Goal: Task Accomplishment & Management: Manage account settings

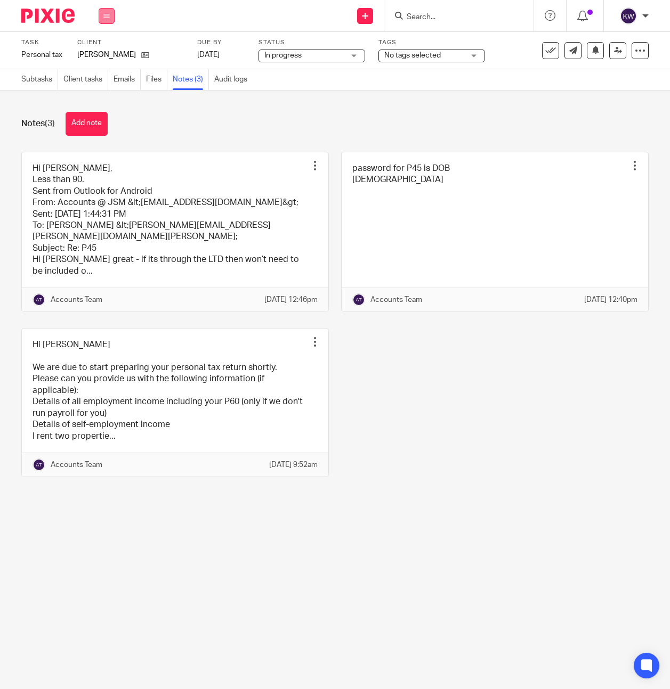
click at [109, 14] on icon at bounding box center [106, 16] width 6 height 6
click at [107, 91] on li "Team" at bounding box center [106, 96] width 28 height 15
click at [98, 100] on link "Team" at bounding box center [101, 96] width 18 height 7
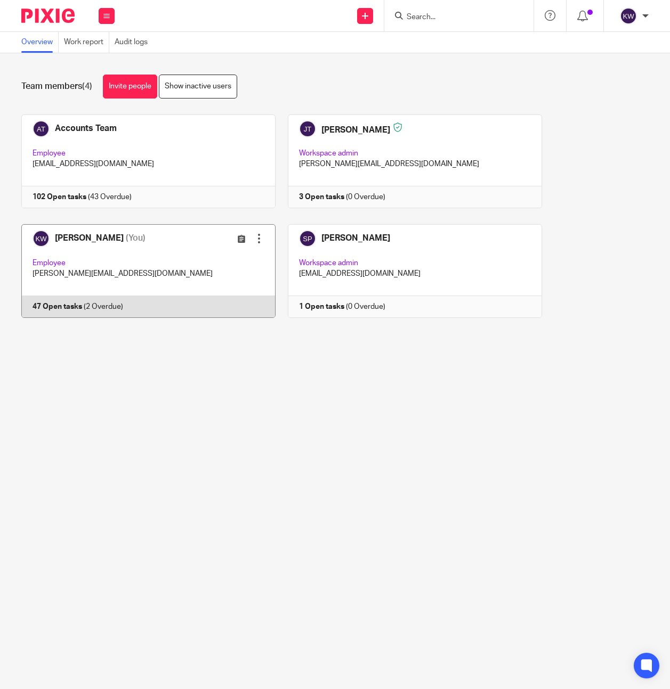
click at [127, 257] on link at bounding box center [142, 271] width 266 height 94
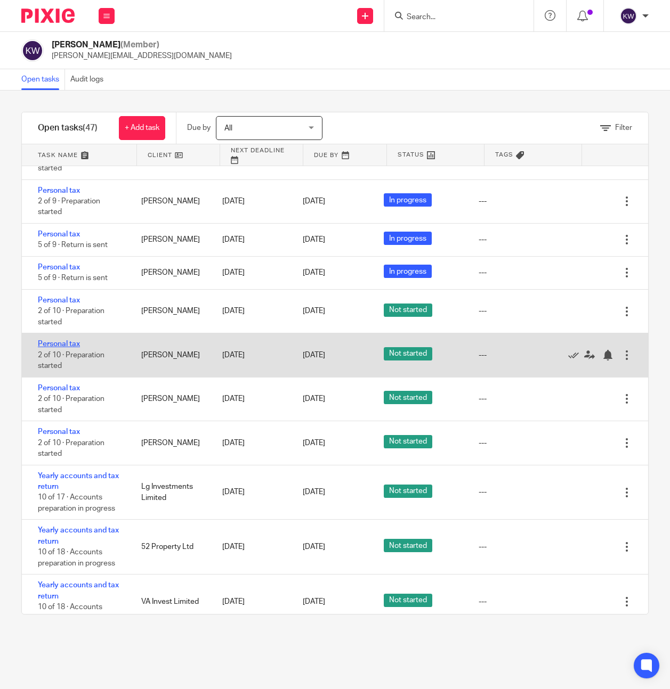
scroll to position [1699, 0]
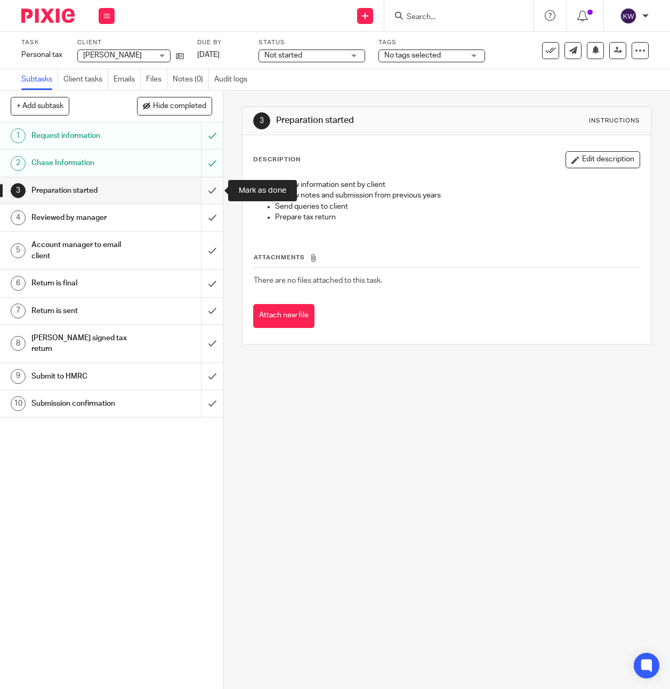
click at [210, 190] on input "submit" at bounding box center [111, 190] width 223 height 27
click at [210, 192] on input "submit" at bounding box center [111, 190] width 223 height 27
click at [215, 194] on input "submit" at bounding box center [111, 190] width 223 height 27
click at [205, 192] on input "submit" at bounding box center [111, 190] width 223 height 27
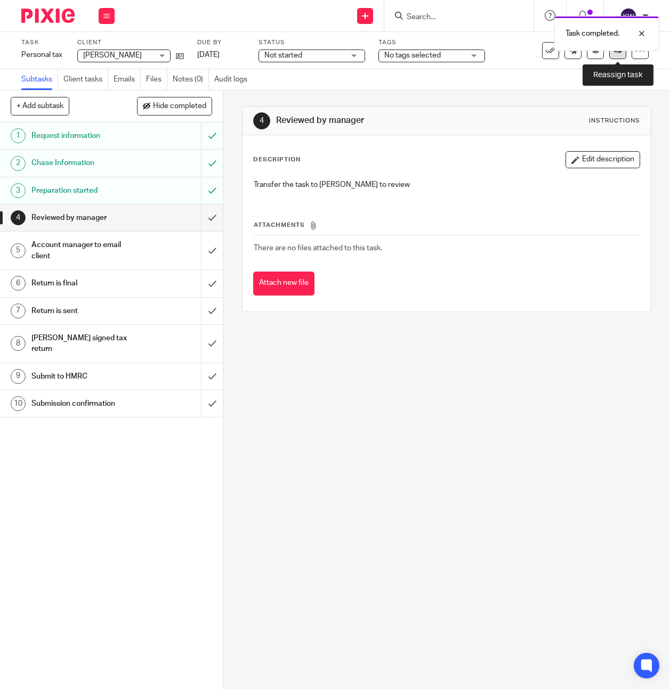
click at [611, 53] on link at bounding box center [617, 50] width 17 height 17
click at [621, 51] on body "Work Email Clients Team Reports Work Email Clients Team Reports Settings Send n…" at bounding box center [335, 344] width 670 height 689
click at [616, 52] on icon at bounding box center [618, 50] width 8 height 8
click at [615, 52] on icon at bounding box center [618, 50] width 8 height 8
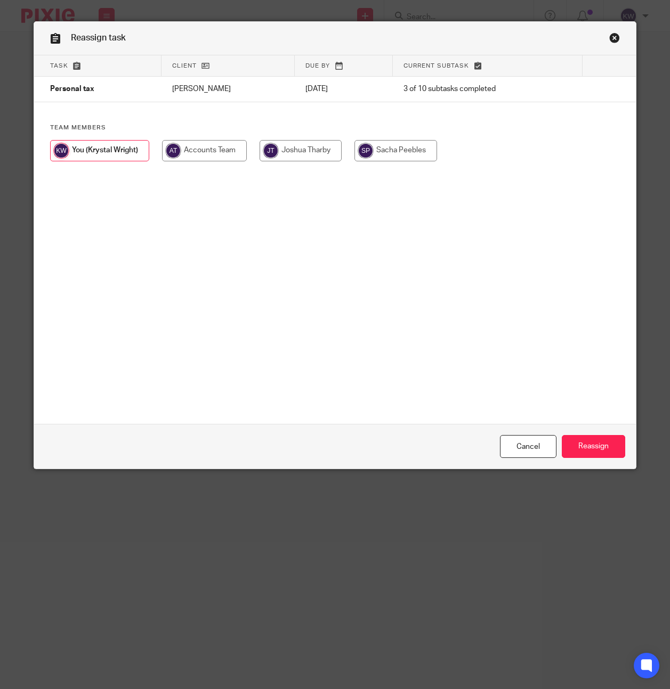
click at [316, 155] on input "radio" at bounding box center [300, 150] width 82 height 21
radio input "true"
click at [579, 441] on input "Reassign" at bounding box center [593, 446] width 63 height 23
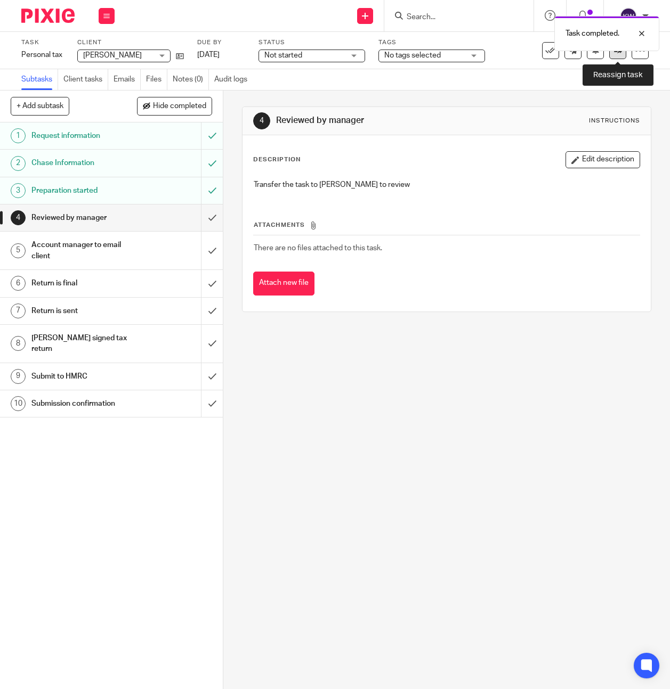
click at [612, 55] on link at bounding box center [617, 50] width 17 height 17
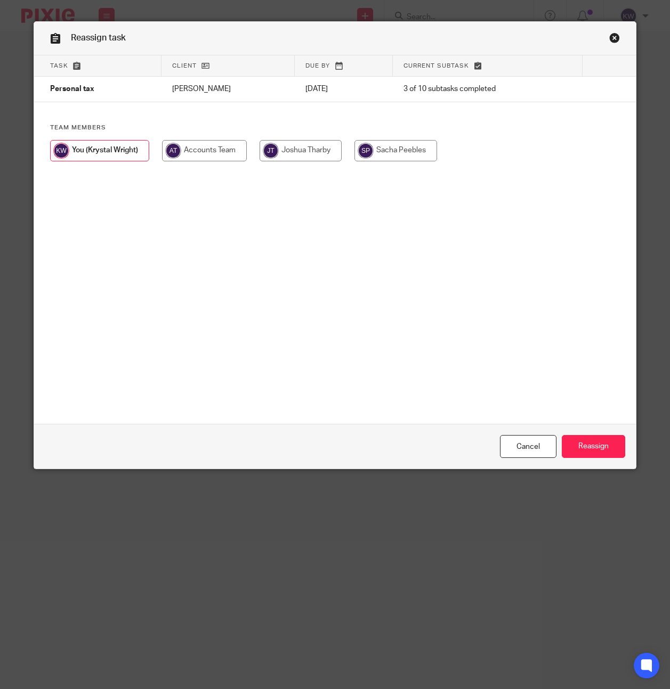
drag, startPoint x: 281, startPoint y: 151, endPoint x: 411, endPoint y: 283, distance: 185.4
click at [281, 151] on input "radio" at bounding box center [300, 150] width 82 height 21
radio input "true"
drag, startPoint x: 584, startPoint y: 453, endPoint x: 531, endPoint y: 272, distance: 188.7
click at [584, 453] on input "Reassign" at bounding box center [593, 446] width 63 height 23
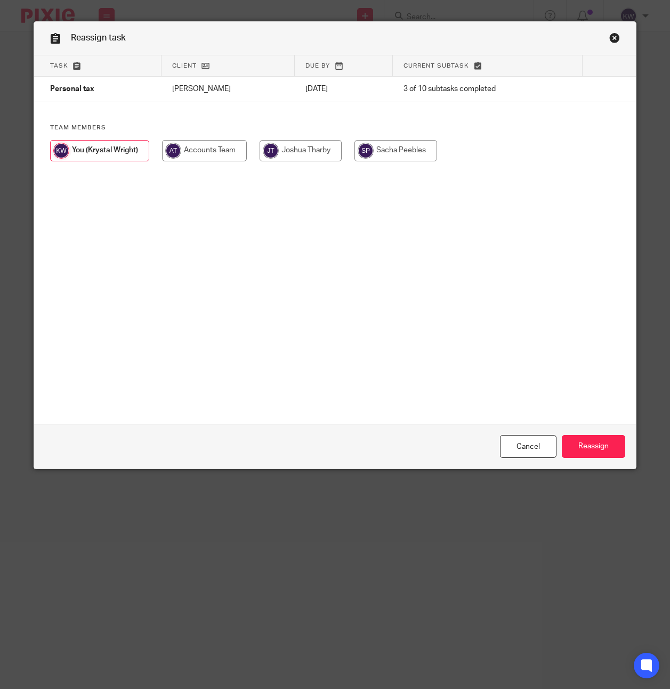
drag, startPoint x: 279, startPoint y: 155, endPoint x: 300, endPoint y: 173, distance: 27.6
click at [279, 155] on input "radio" at bounding box center [300, 150] width 82 height 21
radio input "true"
click at [574, 436] on input "Reassign" at bounding box center [593, 446] width 63 height 23
click at [323, 155] on input "radio" at bounding box center [300, 150] width 82 height 21
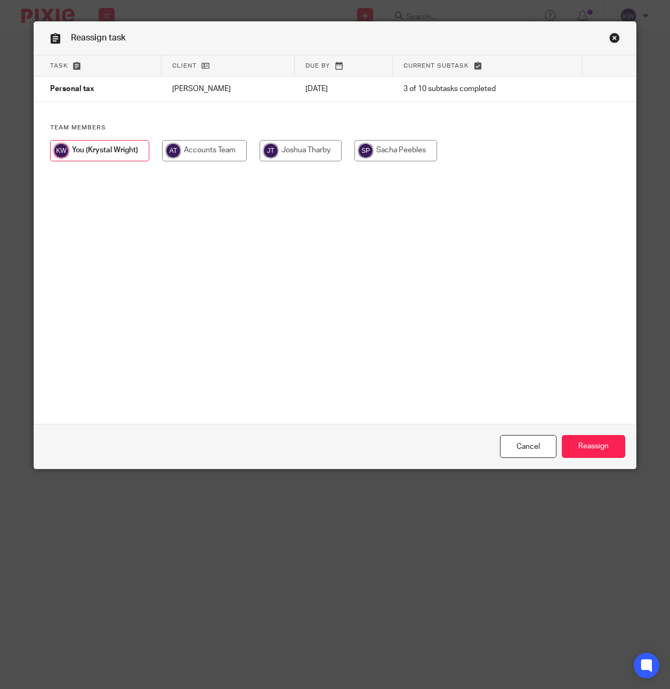
radio input "true"
click at [586, 446] on input "Reassign" at bounding box center [593, 446] width 63 height 23
